Goal: Transaction & Acquisition: Purchase product/service

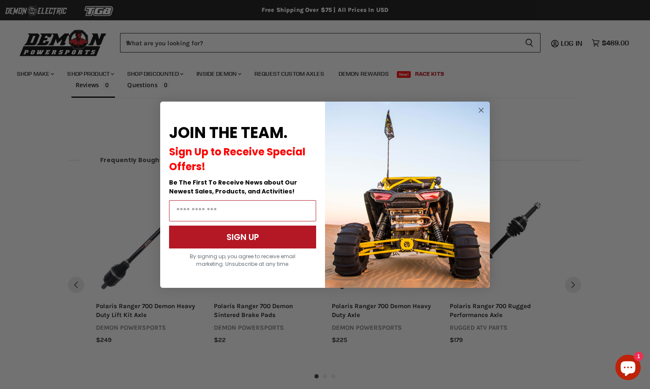
scroll to position [918, 0]
